Goal: Find specific page/section: Find specific page/section

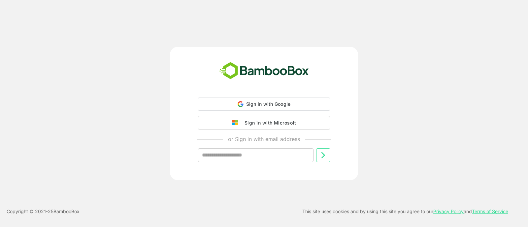
click at [269, 124] on div "Sign in with Microsoft" at bounding box center [268, 123] width 55 height 9
click at [292, 124] on div "Sign in with Microsoft" at bounding box center [268, 122] width 55 height 9
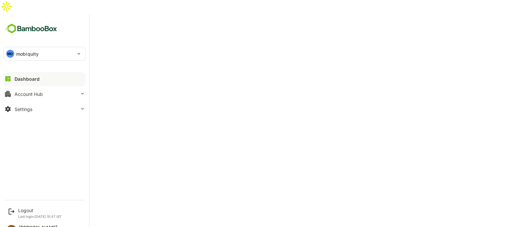
click at [13, 50] on div "MO" at bounding box center [10, 54] width 8 height 8
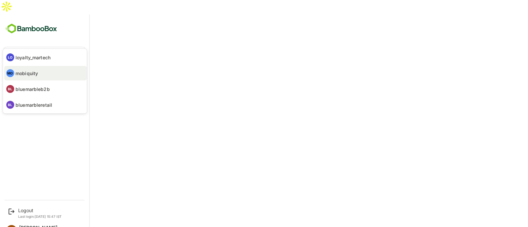
click at [25, 71] on p "mobiquity" at bounding box center [26, 73] width 22 height 7
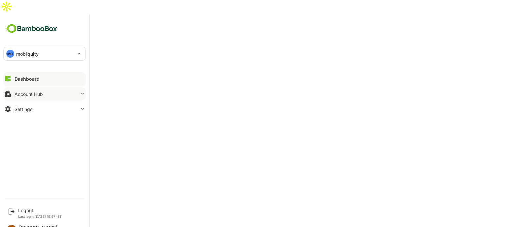
click at [16, 91] on div "Account Hub" at bounding box center [29, 94] width 28 height 6
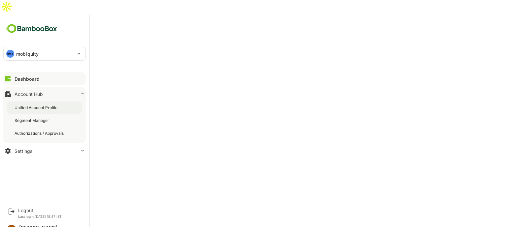
click at [21, 105] on div "Unified Account Profile" at bounding box center [37, 108] width 44 height 6
click at [27, 76] on div "Dashboard" at bounding box center [27, 79] width 24 height 6
